Goal: Find specific page/section: Find specific page/section

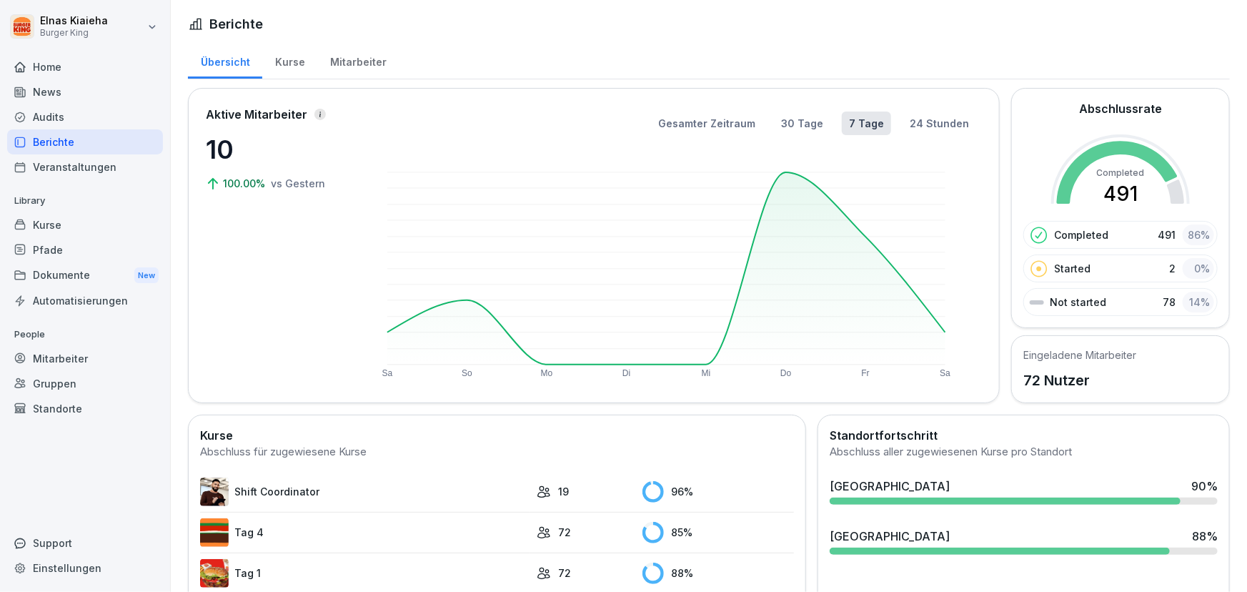
drag, startPoint x: 0, startPoint y: 0, endPoint x: 93, endPoint y: 136, distance: 164.6
click at [93, 136] on div "Berichte" at bounding box center [85, 141] width 156 height 25
click at [92, 139] on div "Berichte" at bounding box center [85, 141] width 156 height 25
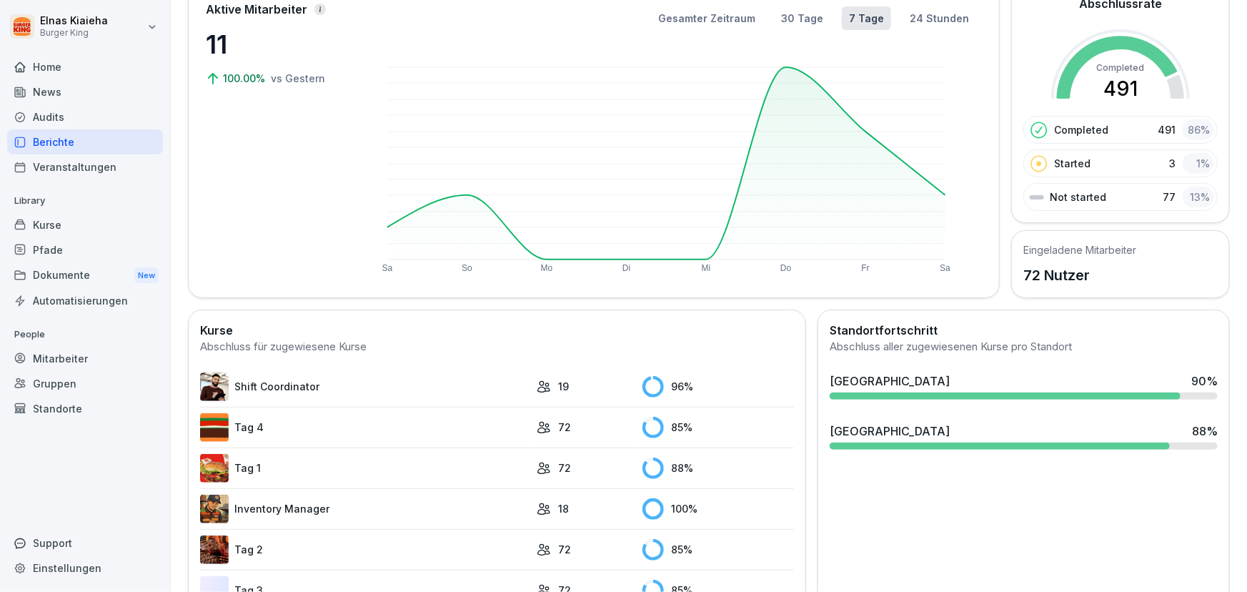
scroll to position [259, 0]
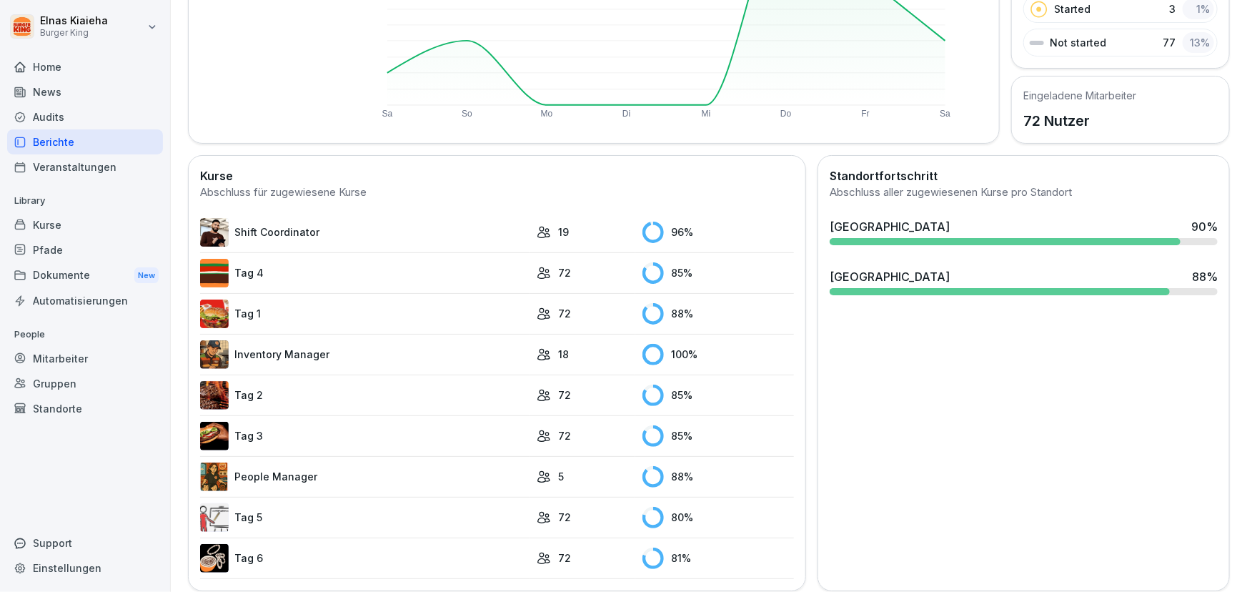
click at [252, 512] on link "Tag 5" at bounding box center [365, 517] width 330 height 29
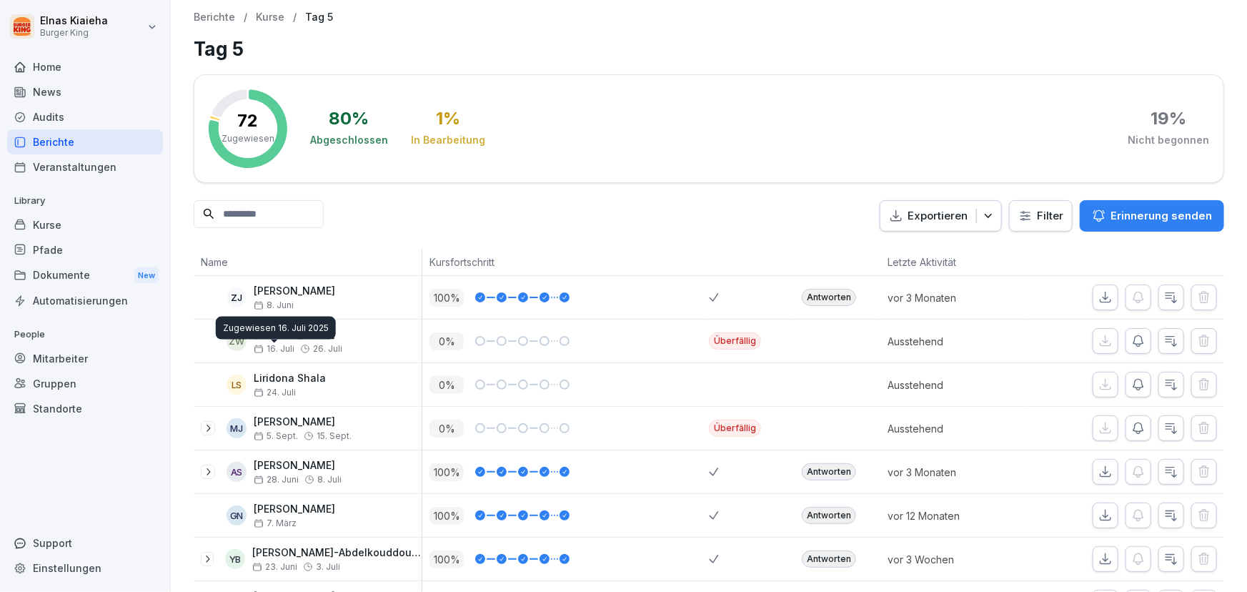
click at [265, 220] on input at bounding box center [259, 214] width 130 height 28
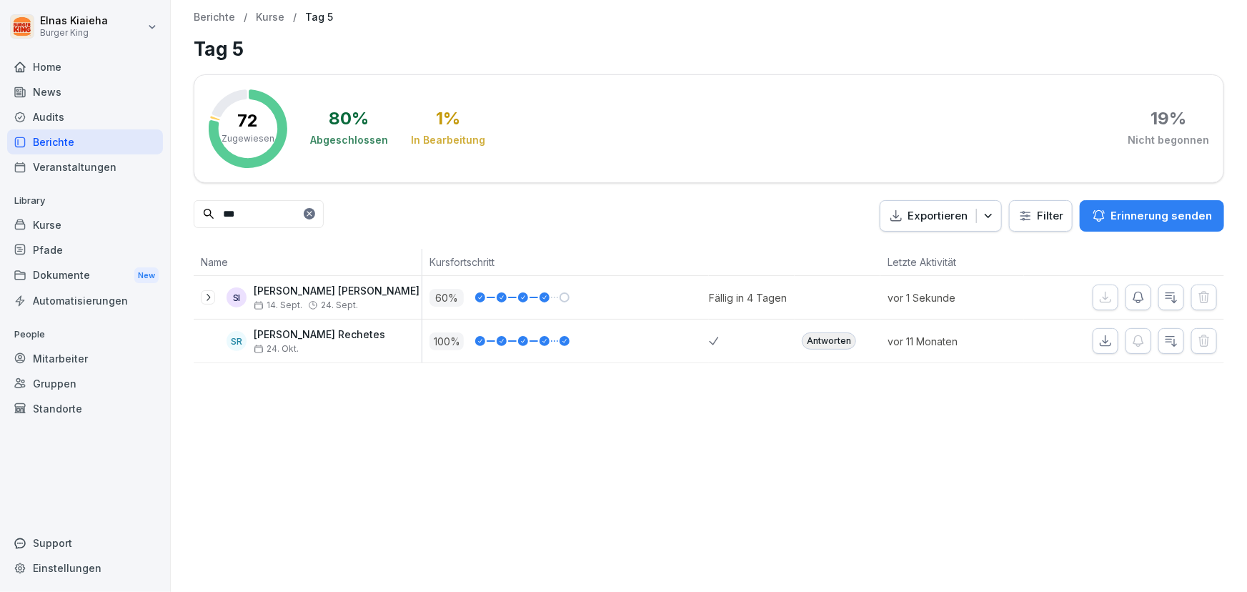
type input "***"
click at [1034, 222] on html "Elnas Kiaieha Burger King Home News Audits Berichte Veranstaltungen Library Kur…" at bounding box center [623, 296] width 1247 height 592
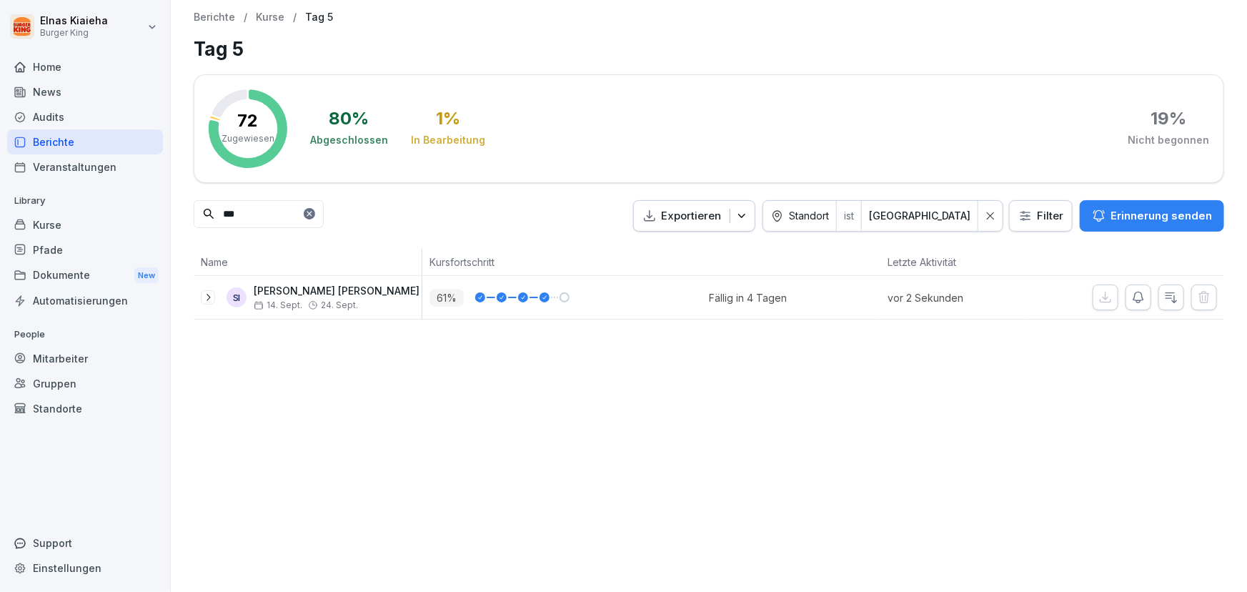
click at [89, 140] on div "Berichte" at bounding box center [85, 141] width 156 height 25
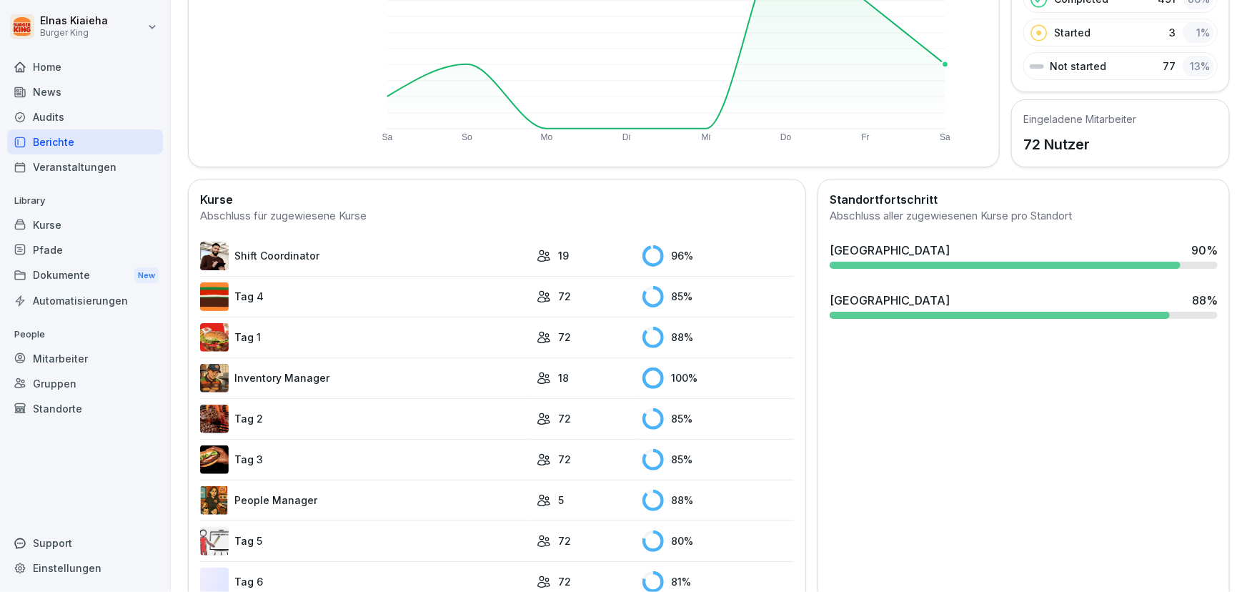
scroll to position [277, 0]
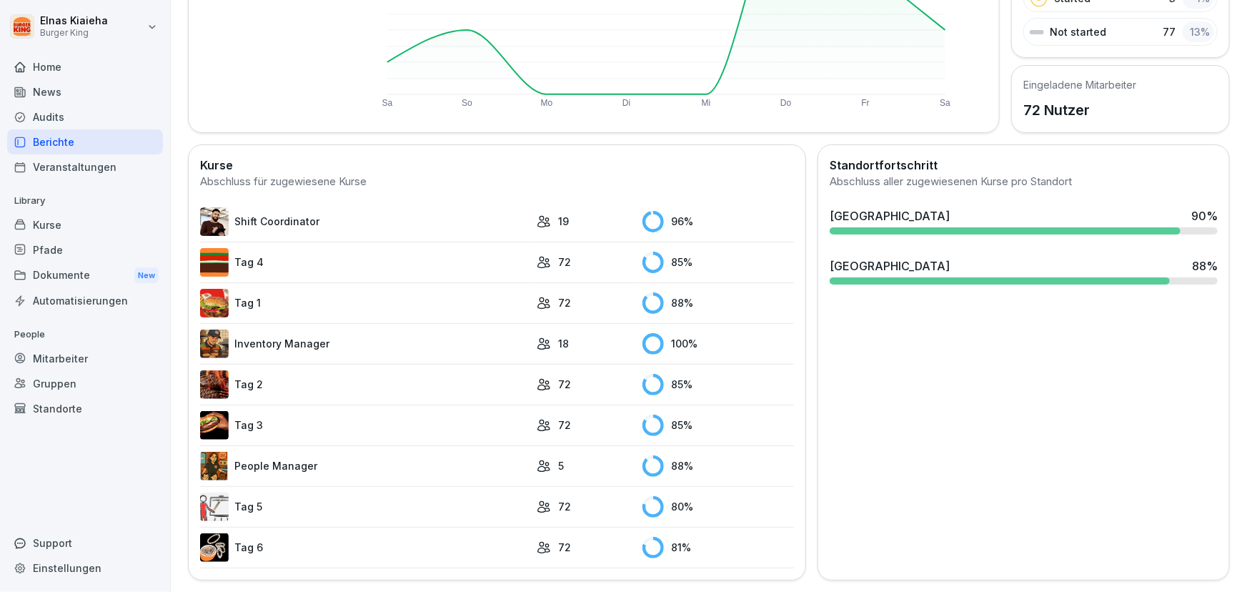
click at [386, 495] on link "Tag 5" at bounding box center [365, 506] width 330 height 29
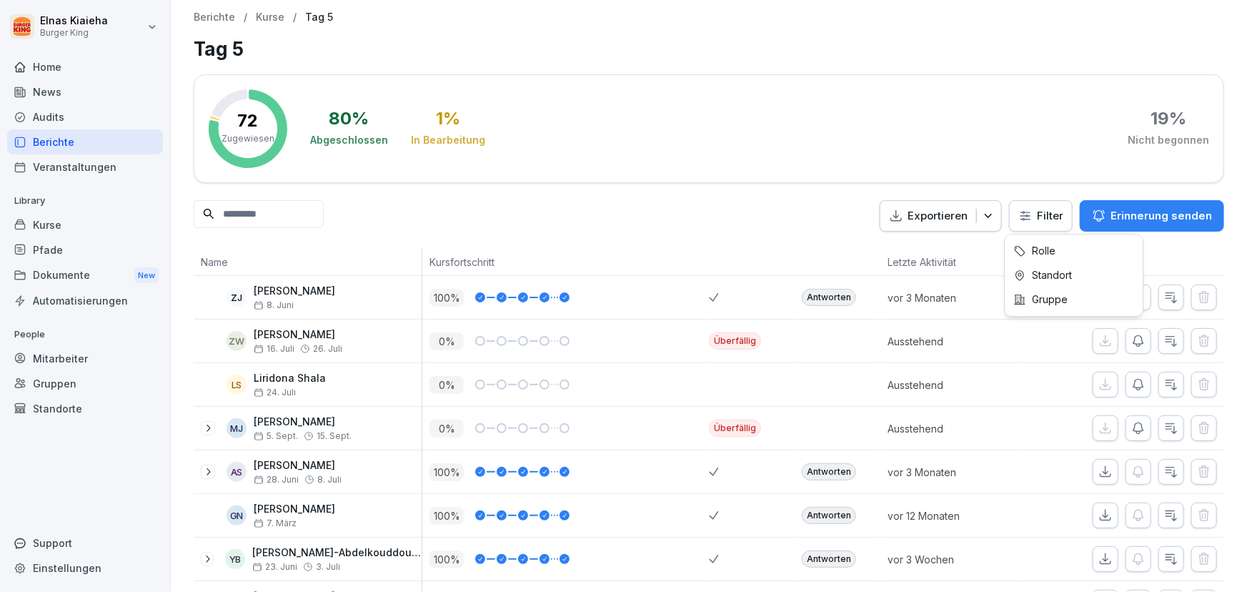
click at [1019, 212] on html "Elnas Kiaieha Burger King Home News Audits Berichte Veranstaltungen Library Kur…" at bounding box center [623, 296] width 1247 height 592
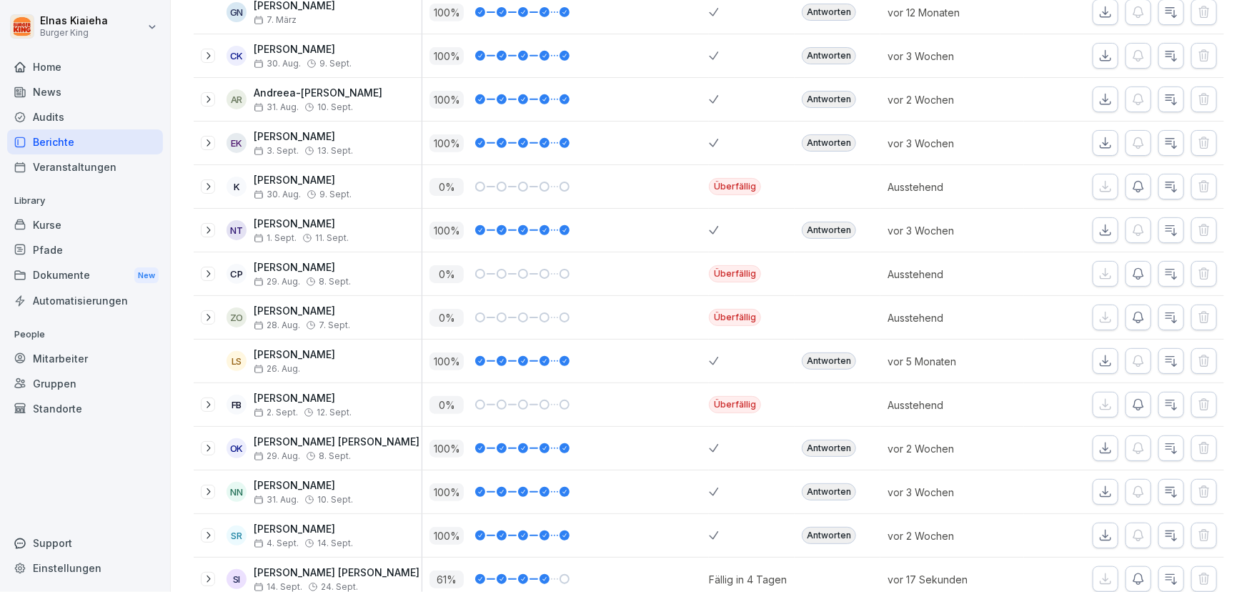
scroll to position [325, 0]
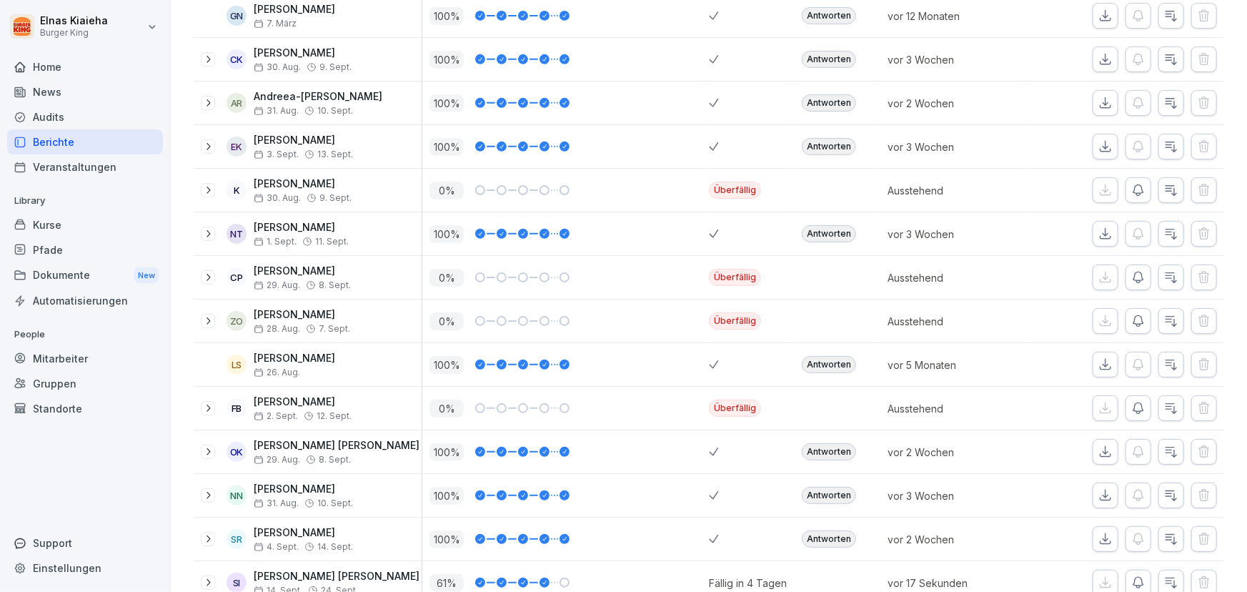
click at [101, 143] on div "Berichte" at bounding box center [85, 141] width 156 height 25
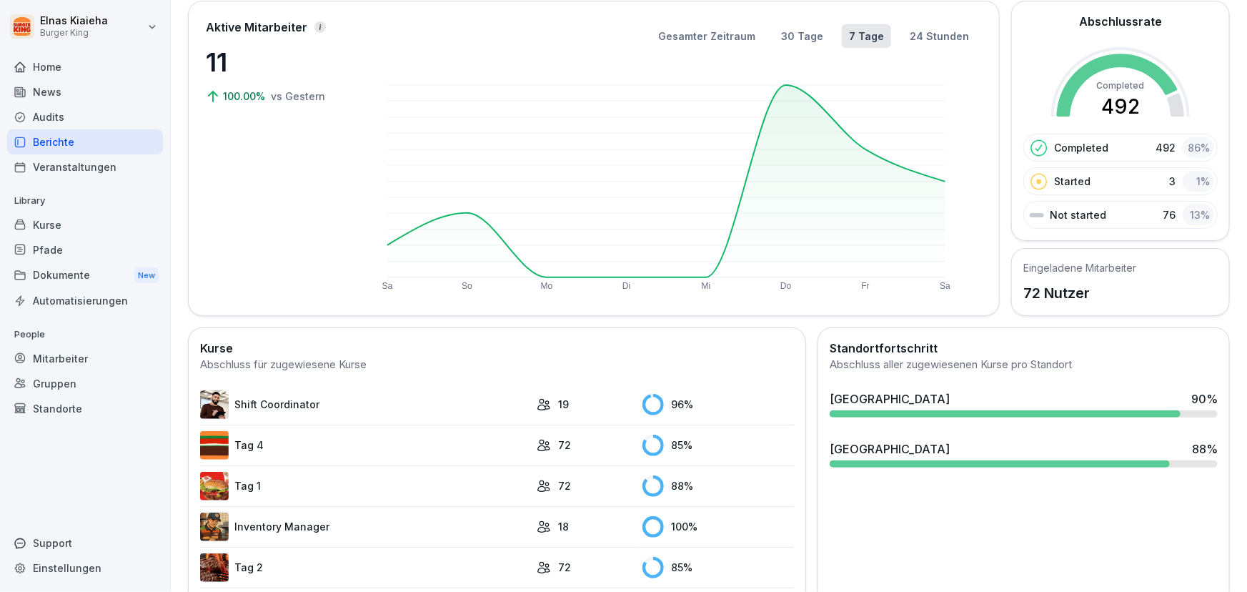
click at [76, 140] on div "Berichte" at bounding box center [85, 141] width 156 height 25
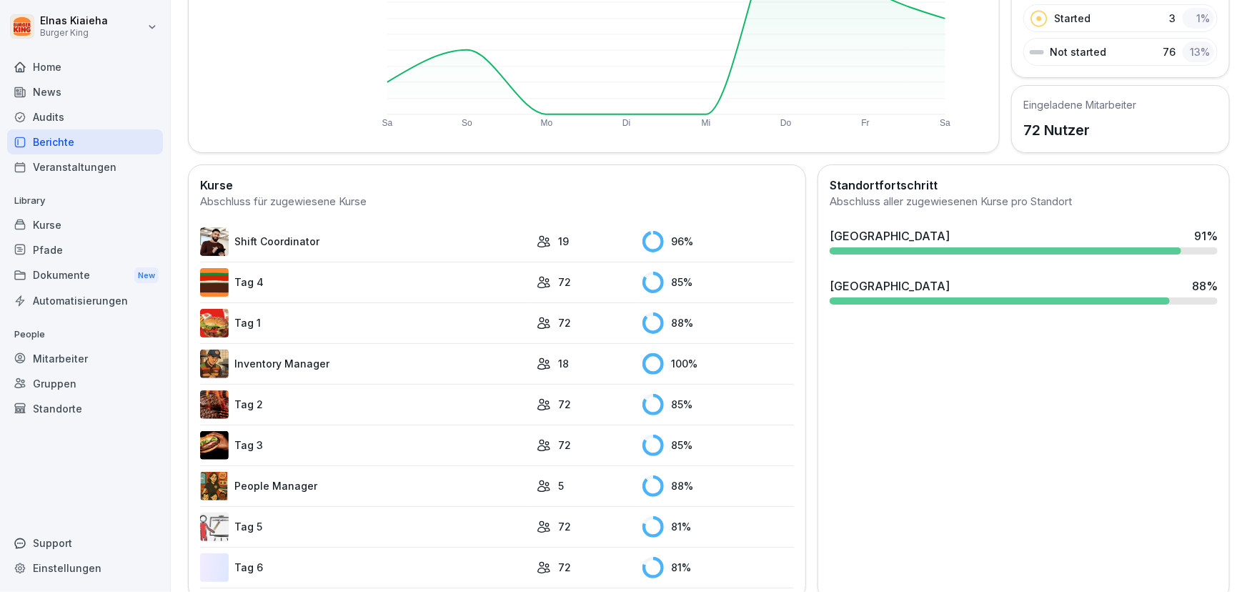
scroll to position [277, 0]
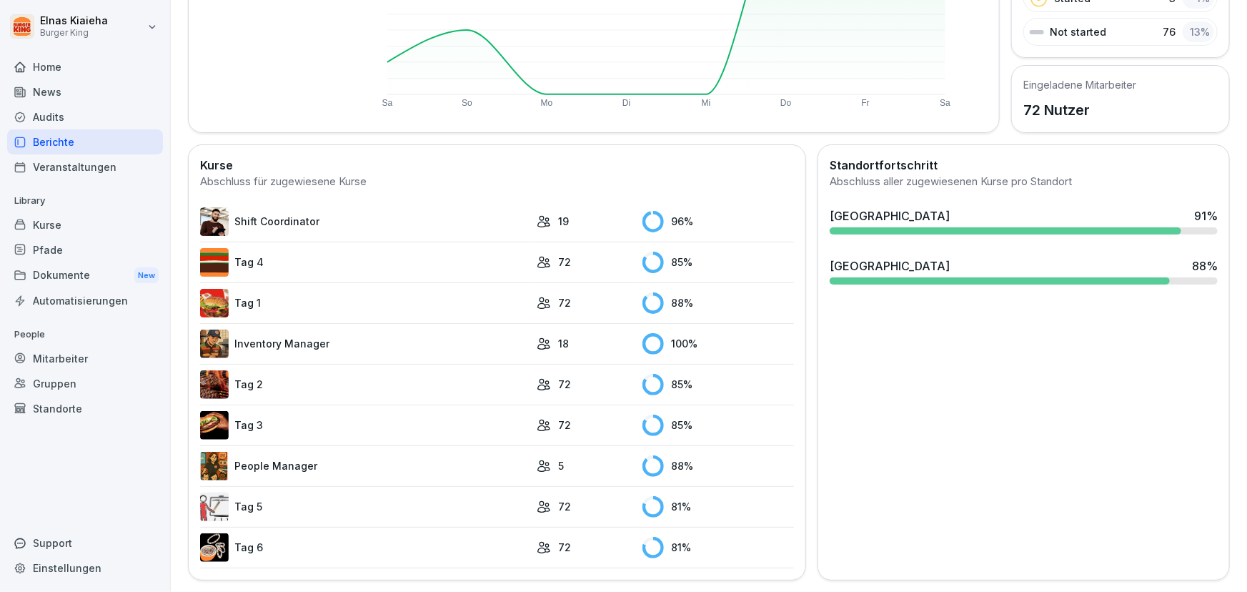
click at [294, 493] on link "Tag 5" at bounding box center [365, 506] width 330 height 29
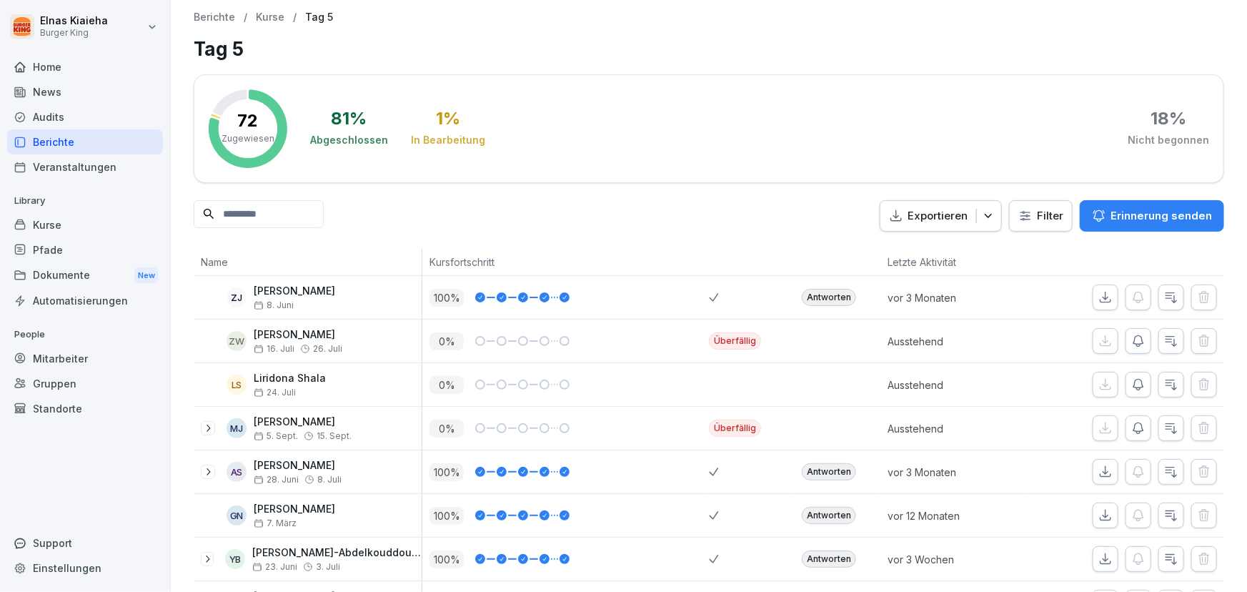
click at [1018, 219] on html "Elnas Kiaieha Burger King Home News Audits Berichte Veranstaltungen Library Kur…" at bounding box center [623, 296] width 1247 height 592
